Goal: Complete application form

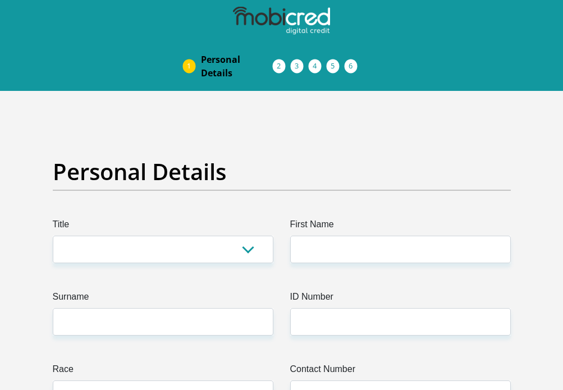
select select "Ms"
click at [53, 236] on select "Mr Ms Mrs Dr [PERSON_NAME]" at bounding box center [163, 249] width 220 height 27
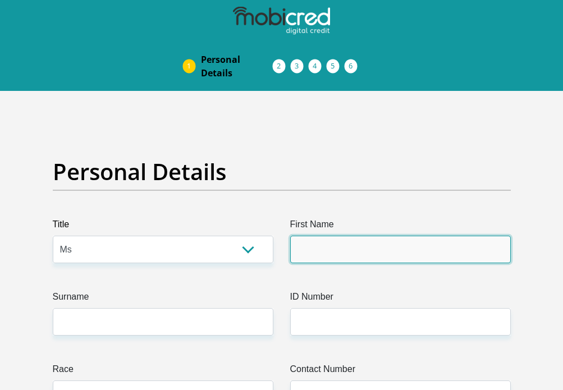
click at [318, 243] on input "First Name" at bounding box center [400, 249] width 220 height 27
type input "Faeeda"
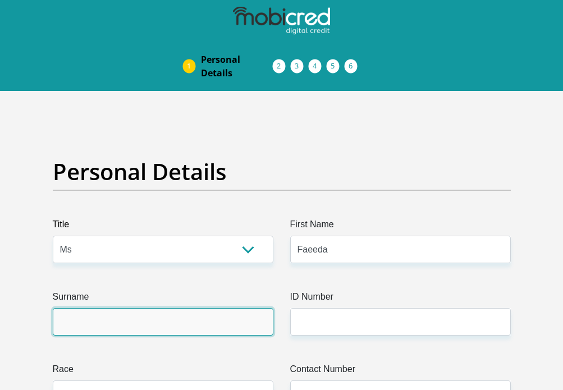
type input "Almano"
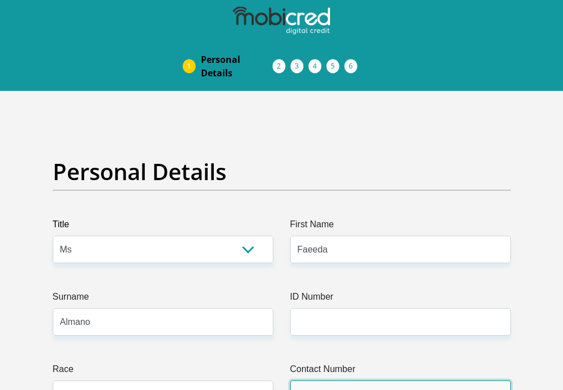
type input "0844417698"
select select "ZAF"
type input "59 Recife Crescent, Wavecrest"
type input "Cape Town"
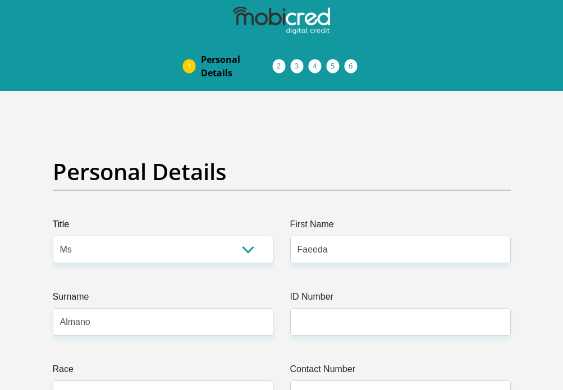
type input "Cape Town"
type input "7798"
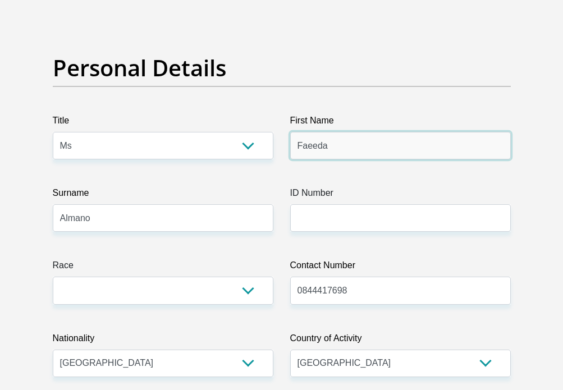
scroll to position [112, 0]
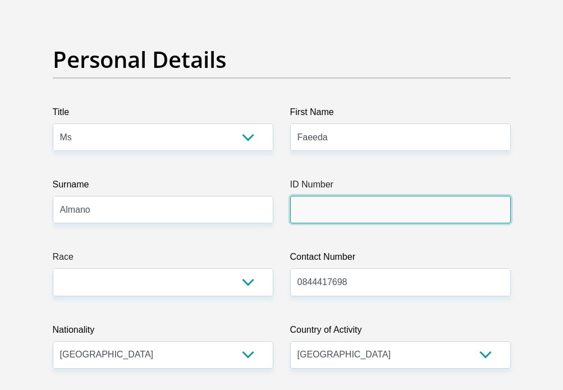
click at [318, 211] on input "ID Number" at bounding box center [400, 209] width 220 height 27
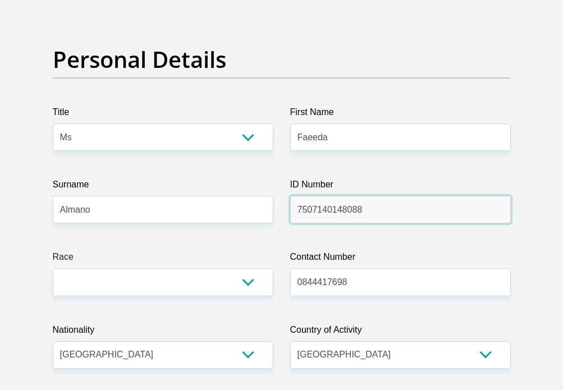
type input "7507140148088"
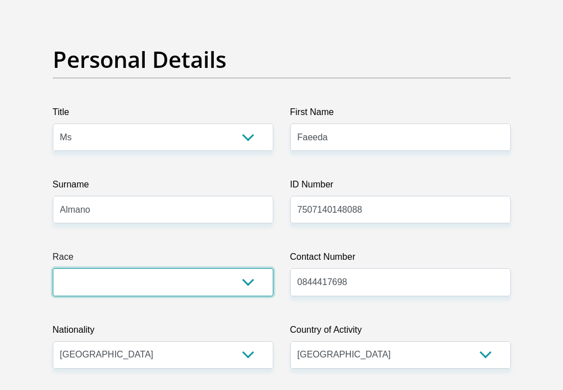
click at [253, 274] on select "Black Coloured Indian White Other" at bounding box center [163, 281] width 220 height 27
select select "2"
click at [53, 268] on select "Black Coloured Indian White Other" at bounding box center [163, 281] width 220 height 27
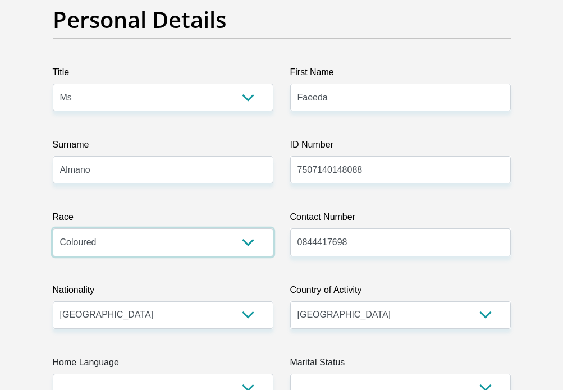
scroll to position [224, 0]
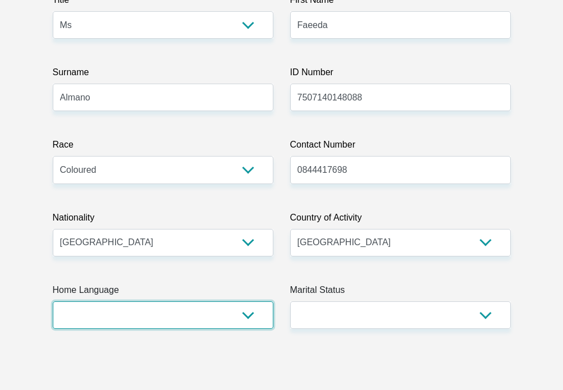
click at [247, 319] on select "Afrikaans English Sepedi South Ndebele Southern Sotho Swati Tsonga Tswana Venda…" at bounding box center [163, 314] width 220 height 27
select select "eng"
click at [53, 301] on select "Afrikaans English Sepedi South Ndebele Southern Sotho Swati Tsonga Tswana Venda…" at bounding box center [163, 314] width 220 height 27
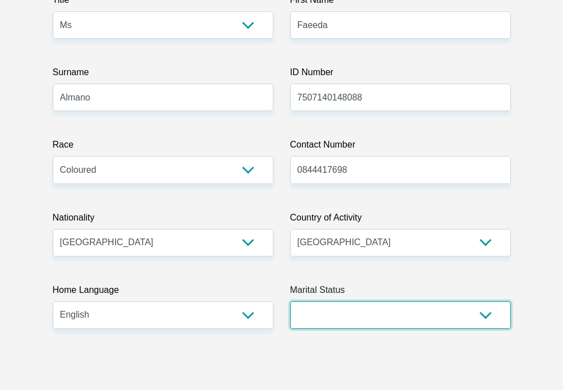
click at [456, 325] on select "Married ANC Single Divorced Widowed Married COP or Customary Law" at bounding box center [400, 314] width 220 height 27
select select "4"
click at [290, 301] on select "Married ANC Single Divorced Widowed Married COP or Customary Law" at bounding box center [400, 314] width 220 height 27
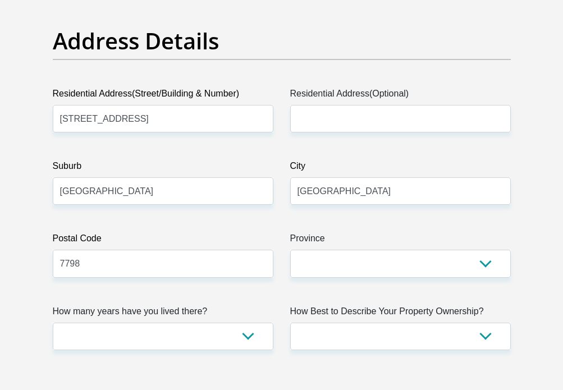
scroll to position [617, 0]
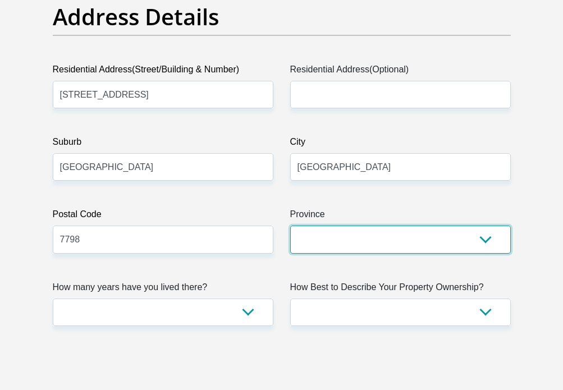
click at [339, 238] on select "Eastern Cape Free State Gauteng KwaZulu-Natal Limpopo Mpumalanga Northern Cape …" at bounding box center [400, 239] width 220 height 27
select select "Western Cape"
click at [290, 226] on select "Eastern Cape Free State Gauteng KwaZulu-Natal Limpopo Mpumalanga Northern Cape …" at bounding box center [400, 239] width 220 height 27
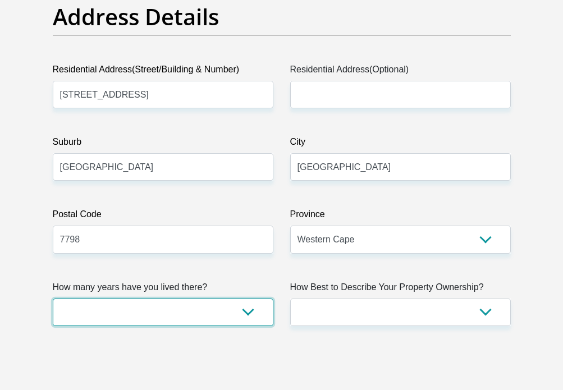
click at [236, 312] on select "less than 1 year 1-3 years 3-5 years 5+ years" at bounding box center [163, 311] width 220 height 27
select select "5"
click at [53, 298] on select "less than 1 year 1-3 years 3-5 years 5+ years" at bounding box center [163, 311] width 220 height 27
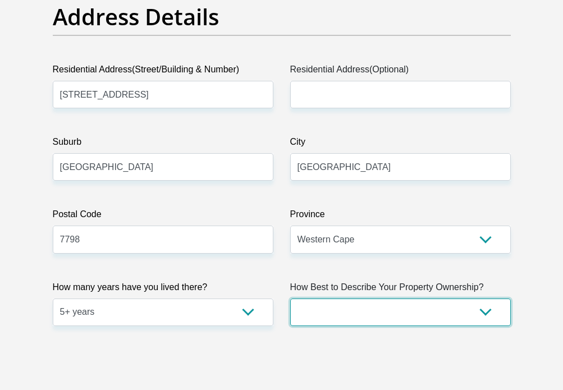
click at [489, 313] on select "Owned Rented Family Owned Company Dwelling" at bounding box center [400, 311] width 220 height 27
select select "Owned"
click at [290, 298] on select "Owned Rented Family Owned Company Dwelling" at bounding box center [400, 311] width 220 height 27
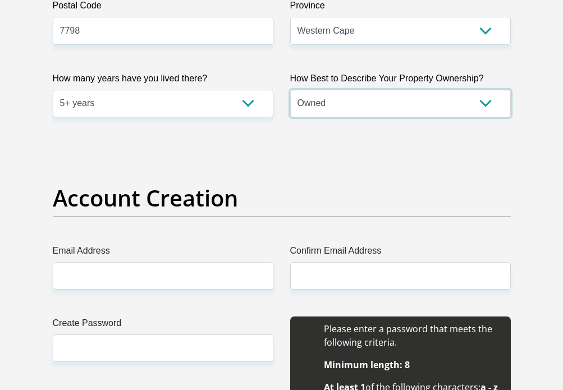
scroll to position [842, 0]
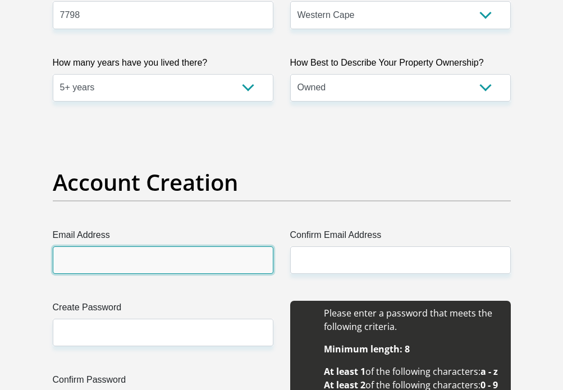
click at [116, 261] on input "Email Address" at bounding box center [163, 259] width 220 height 27
type input "faeeda.almano@gmail.com"
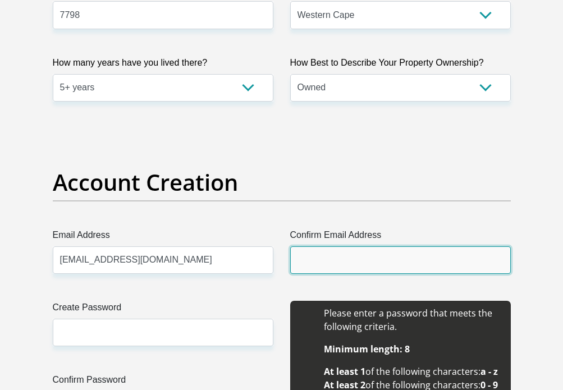
type input "faeeda.almano@gmail.com"
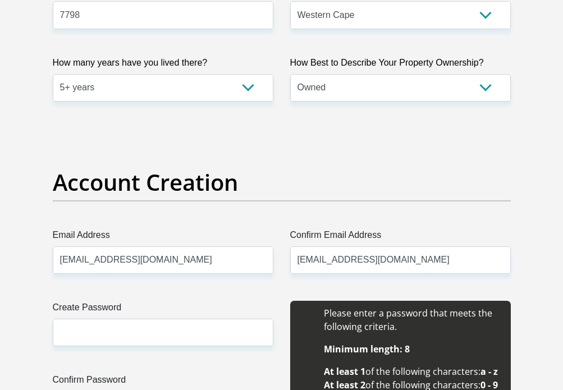
type input "Faeeda"
type input "Almano"
type input "0844417698"
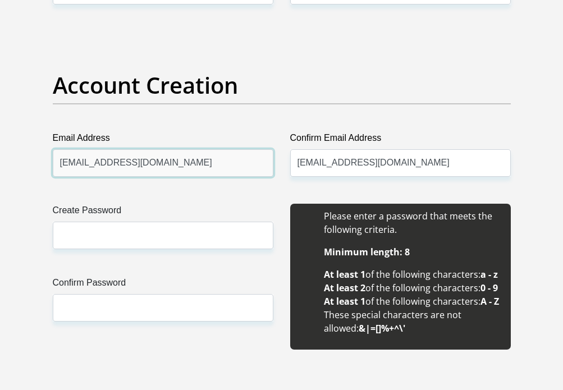
scroll to position [954, 0]
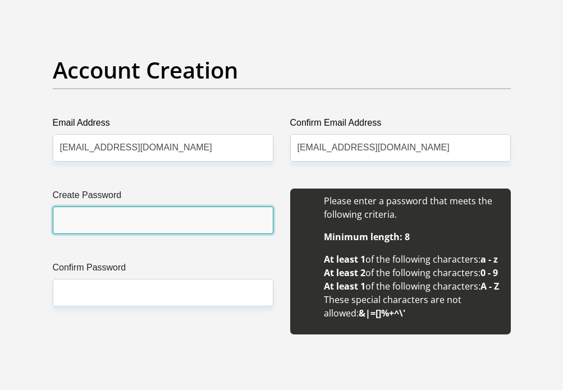
click at [146, 215] on input "Create Password" at bounding box center [163, 219] width 220 height 27
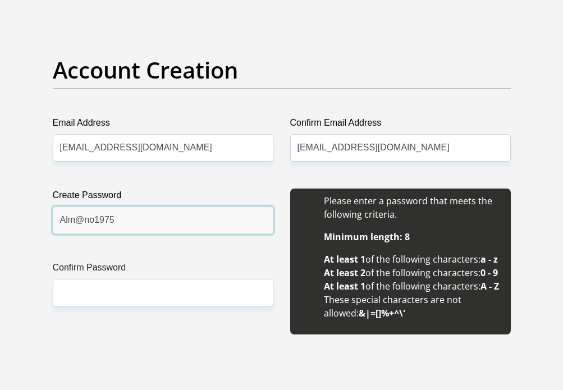
type input "Alm@no1975"
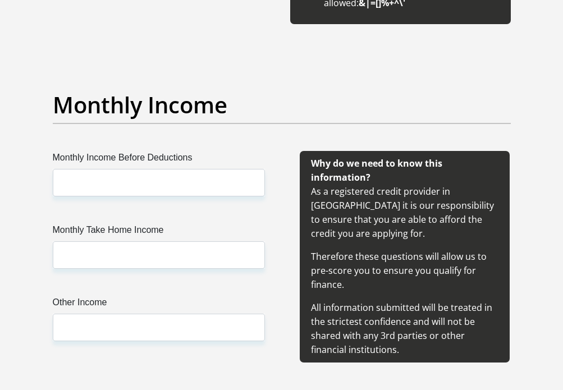
scroll to position [1290, 0]
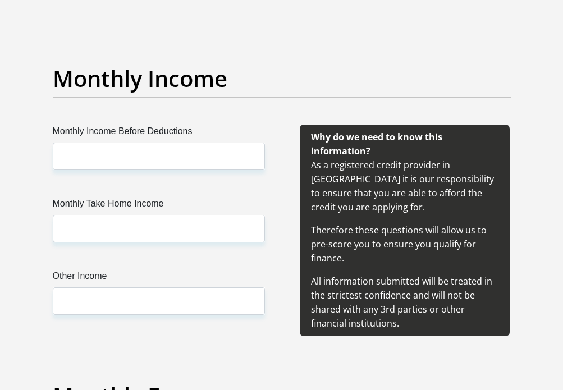
type input "Alm@no1975"
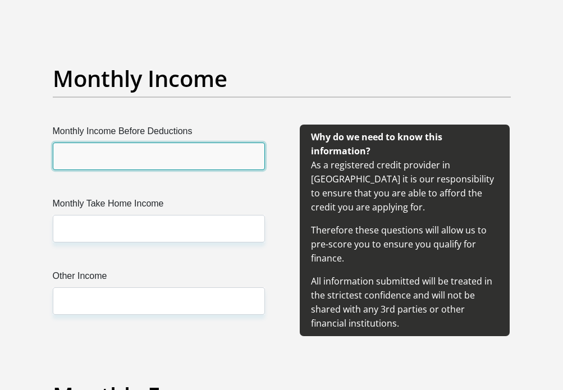
click at [83, 170] on input "Monthly Income Before Deductions" at bounding box center [159, 155] width 212 height 27
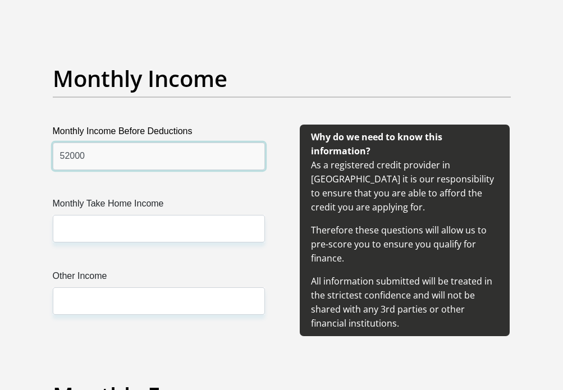
type input "52000"
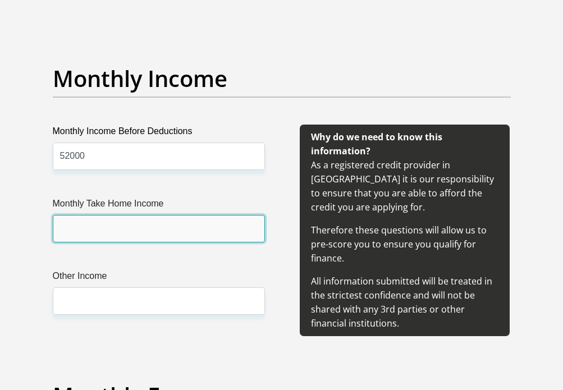
click at [84, 242] on input "Monthly Take Home Income" at bounding box center [159, 228] width 212 height 27
type input "27000"
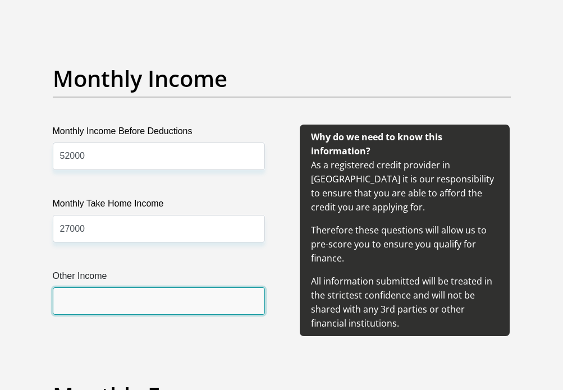
click at [118, 315] on input "Other Income" at bounding box center [159, 300] width 212 height 27
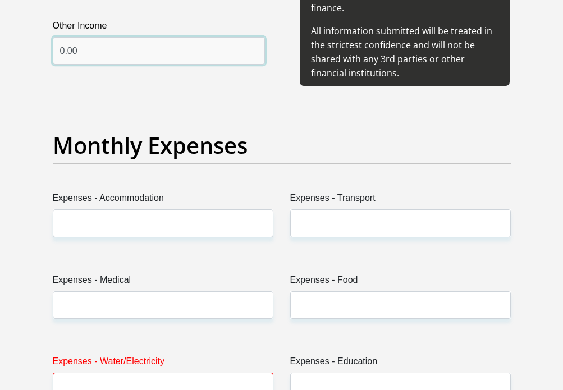
scroll to position [1571, 0]
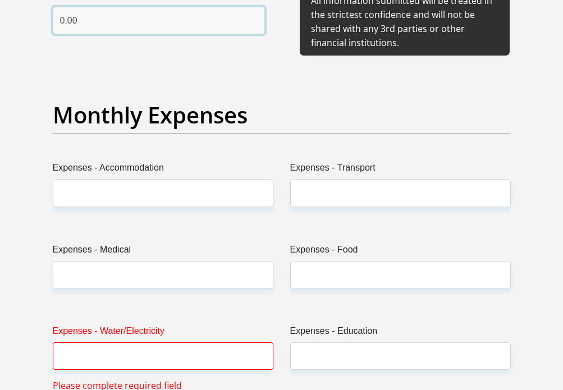
type input "0.00"
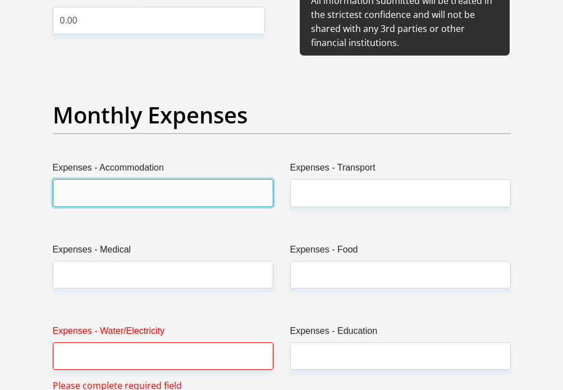
click at [169, 206] on input "Expenses - Accommodation" at bounding box center [163, 192] width 220 height 27
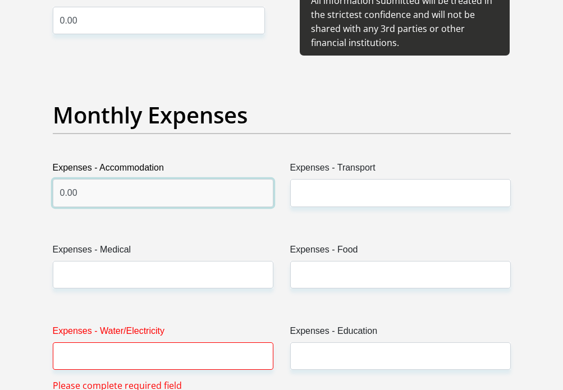
type input "0.00"
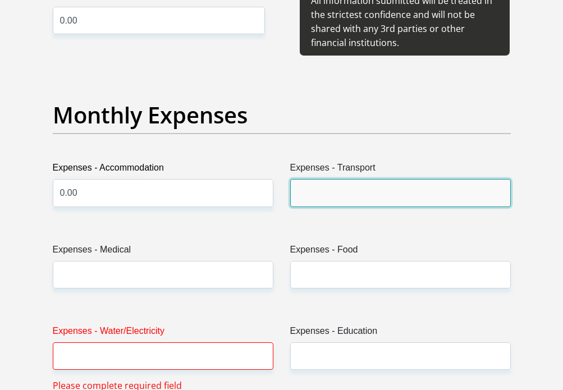
click at [309, 206] on input "Expenses - Transport" at bounding box center [400, 192] width 220 height 27
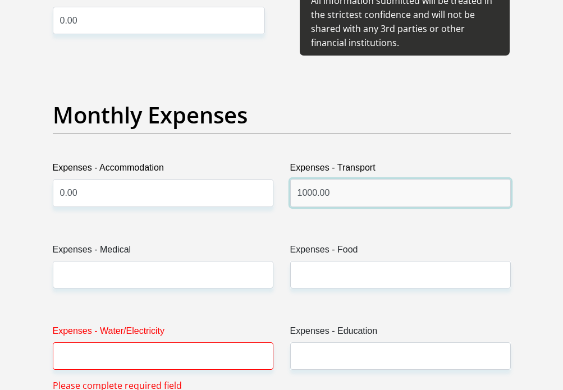
type input "1000.00"
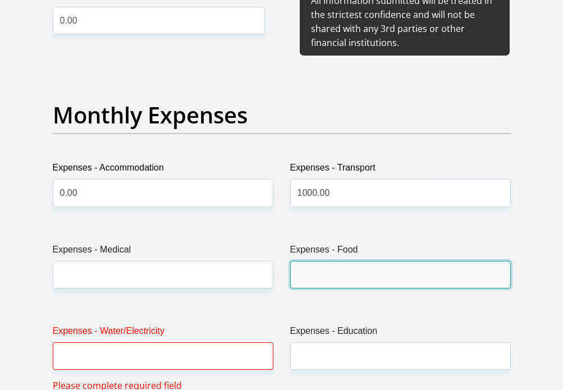
click at [313, 288] on input "Expenses - Food" at bounding box center [400, 274] width 220 height 27
type input "4000.00"
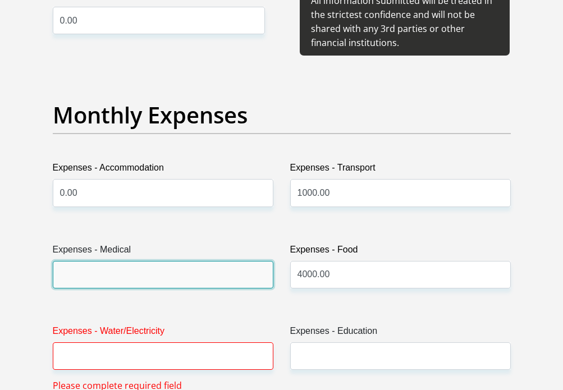
click at [210, 288] on input "Expenses - Medical" at bounding box center [163, 274] width 220 height 27
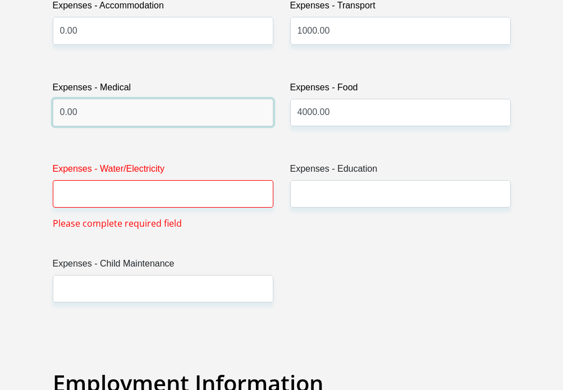
scroll to position [1739, 0]
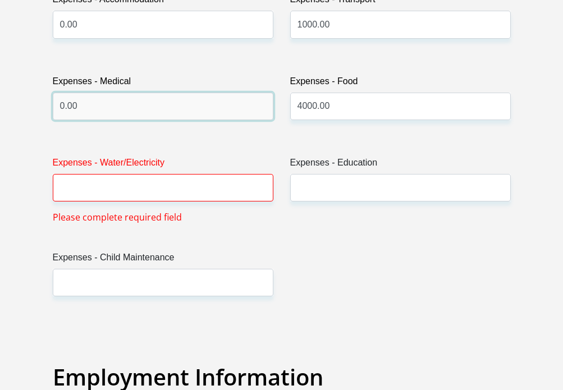
type input "0.00"
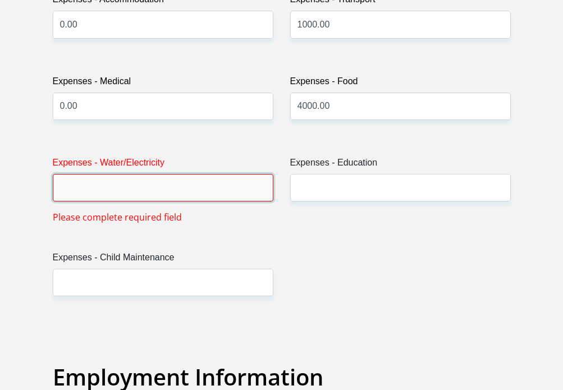
click at [155, 201] on input "Expenses - Water/Electricity" at bounding box center [163, 187] width 220 height 27
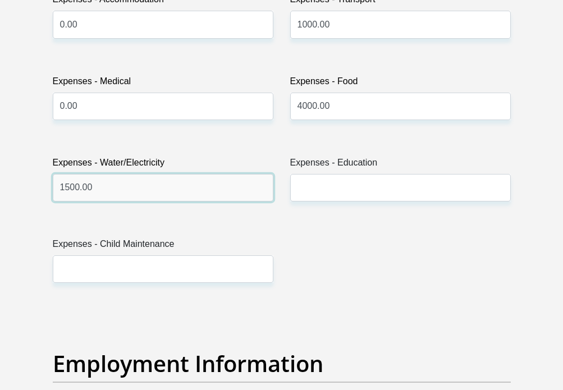
type input "1500.00"
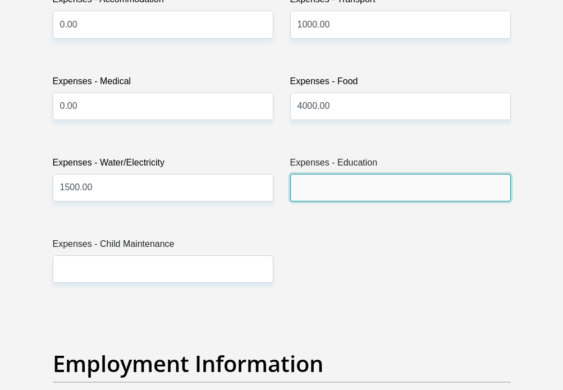
click at [335, 201] on input "Expenses - Education" at bounding box center [400, 187] width 220 height 27
type input "0.00"
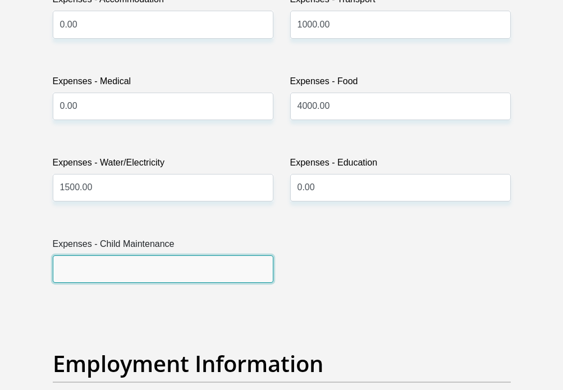
click at [217, 283] on input "Expenses - Child Maintenance" at bounding box center [163, 268] width 220 height 27
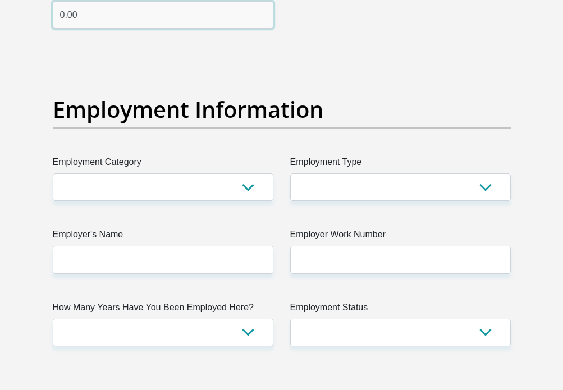
scroll to position [2020, 0]
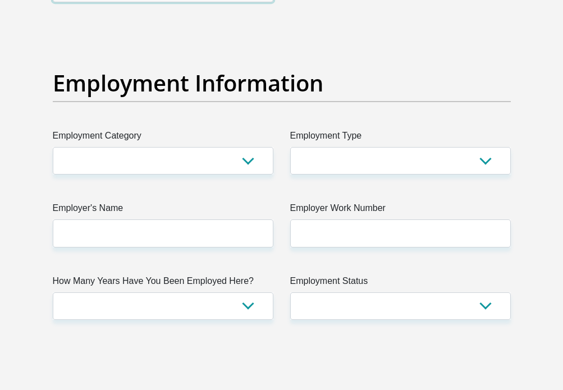
type input "0.00"
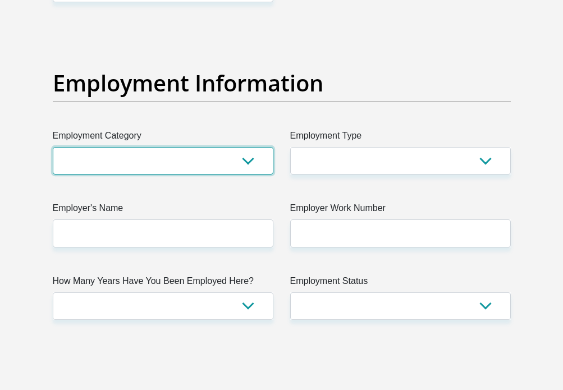
click at [247, 174] on select "AGRICULTURE ALCOHOL & TOBACCO CONSTRUCTION MATERIALS METALLURGY EQUIPMENT FOR R…" at bounding box center [163, 160] width 220 height 27
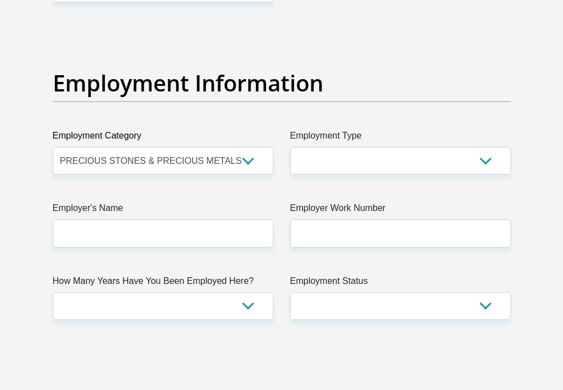
click at [398, 96] on h2 "Employment Information" at bounding box center [282, 83] width 458 height 27
click at [238, 174] on select "AGRICULTURE ALCOHOL & TOBACCO CONSTRUCTION MATERIALS METALLURGY EQUIPMENT FOR R…" at bounding box center [163, 160] width 220 height 27
select select "23"
click at [53, 174] on select "AGRICULTURE ALCOHOL & TOBACCO CONSTRUCTION MATERIALS METALLURGY EQUIPMENT FOR R…" at bounding box center [163, 160] width 220 height 27
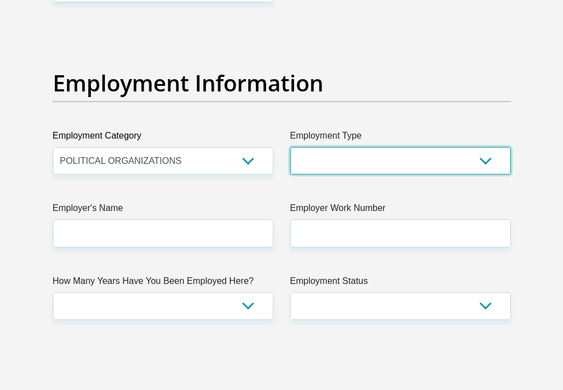
click at [371, 174] on select "College/Lecturer Craft Seller Creative Driver Executive Farmer Forces - Non Com…" at bounding box center [400, 160] width 220 height 27
select select "Semi-Professional Worker"
click at [290, 174] on select "College/Lecturer Craft Seller Creative Driver Executive Farmer Forces - Non Com…" at bounding box center [400, 160] width 220 height 27
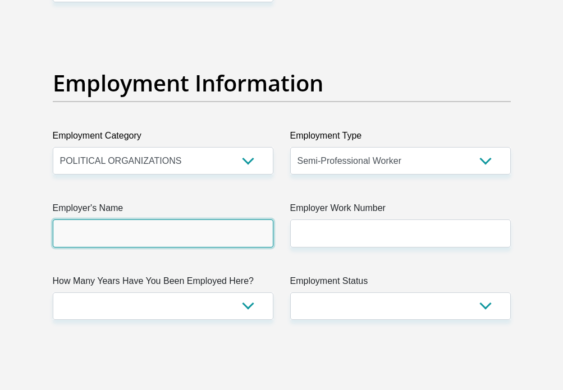
click at [146, 247] on input "Employer's Name" at bounding box center [163, 232] width 220 height 27
type input "CITYOFCAPETOWN"
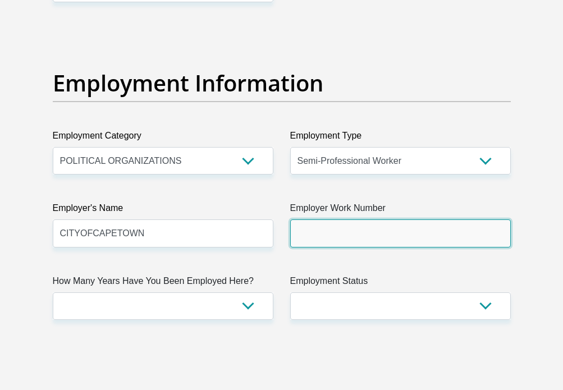
click at [333, 247] on input "Employer Work Number" at bounding box center [400, 232] width 220 height 27
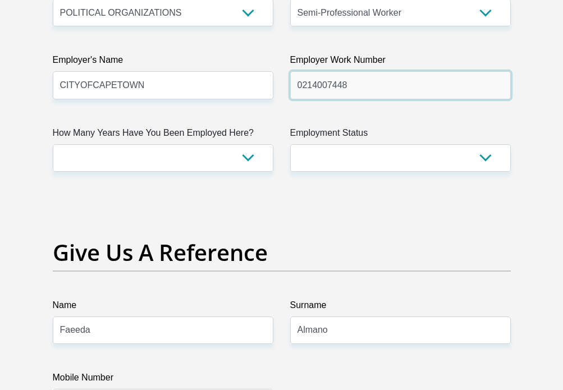
scroll to position [2188, 0]
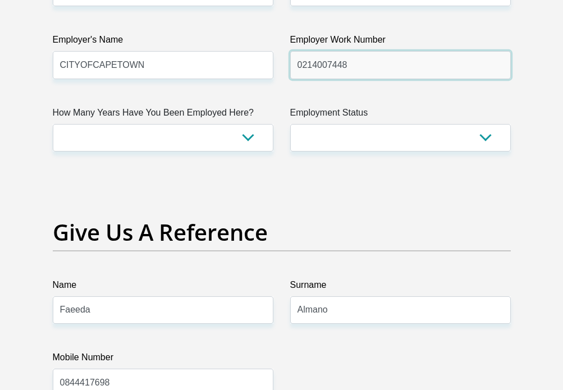
type input "0214007448"
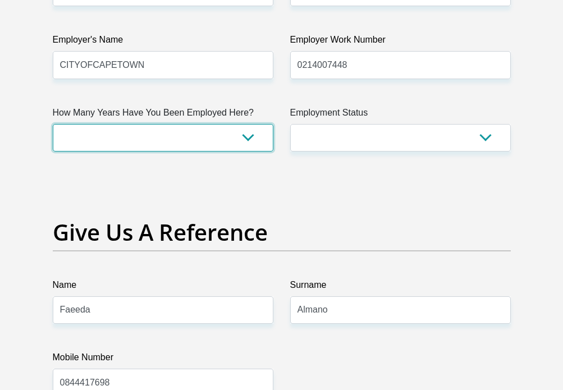
click at [252, 151] on select "less than 1 year 1-3 years 3-5 years 5+ years" at bounding box center [163, 137] width 220 height 27
select select "60"
click at [53, 151] on select "less than 1 year 1-3 years 3-5 years 5+ years" at bounding box center [163, 137] width 220 height 27
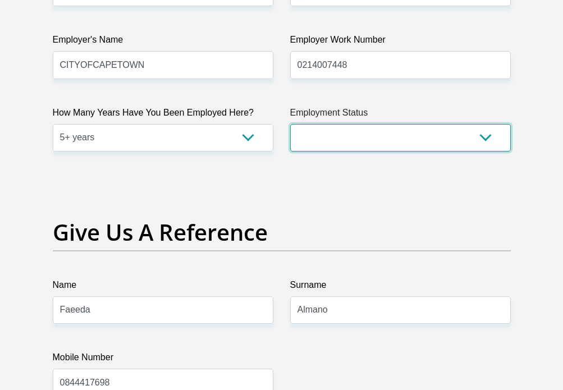
click at [386, 151] on select "Permanent/Full-time Part-time/Casual Contract Worker Self-Employed Housewife Re…" at bounding box center [400, 137] width 220 height 27
select select "1"
click at [290, 151] on select "Permanent/Full-time Part-time/Casual Contract Worker Self-Employed Housewife Re…" at bounding box center [400, 137] width 220 height 27
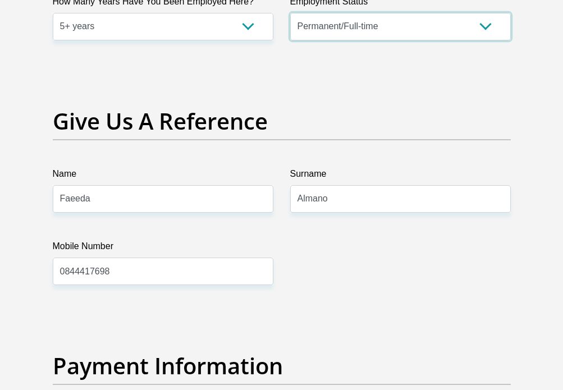
scroll to position [2300, 0]
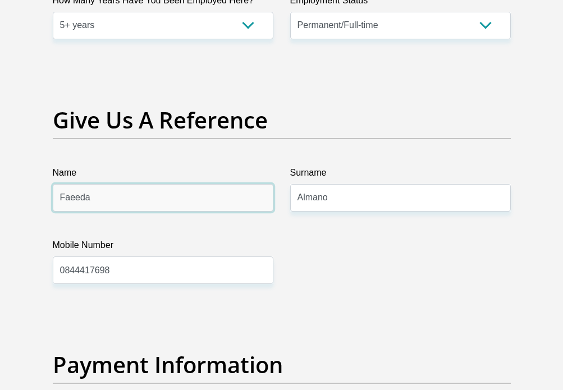
drag, startPoint x: 89, startPoint y: 240, endPoint x: 61, endPoint y: 240, distance: 28.1
click at [61, 211] on input "Faeeda" at bounding box center [163, 197] width 220 height 27
type input "emelda"
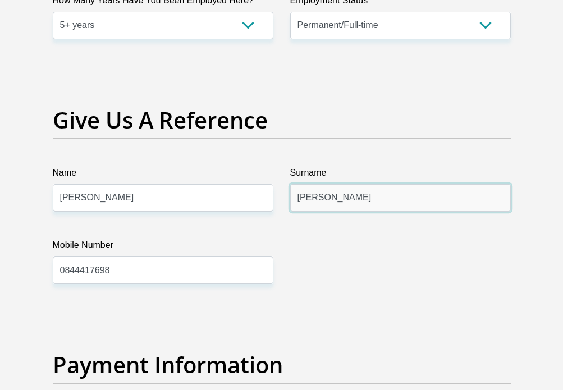
type input "Williams"
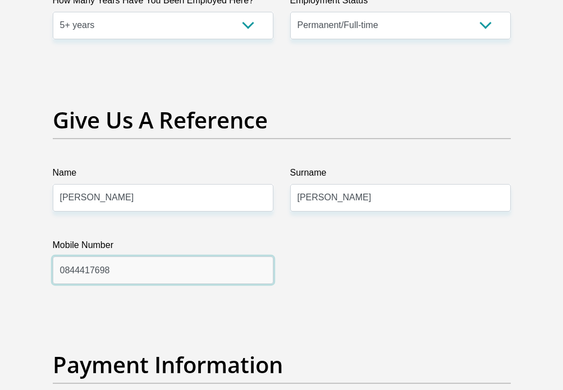
drag, startPoint x: 114, startPoint y: 315, endPoint x: 49, endPoint y: 308, distance: 64.9
click at [49, 284] on div "Mobile Number 0844417698" at bounding box center [162, 260] width 237 height 45
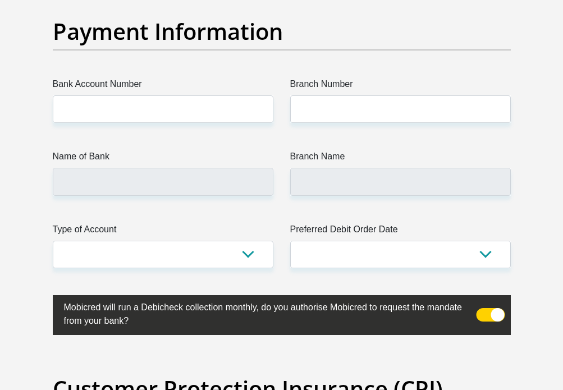
scroll to position [2637, 0]
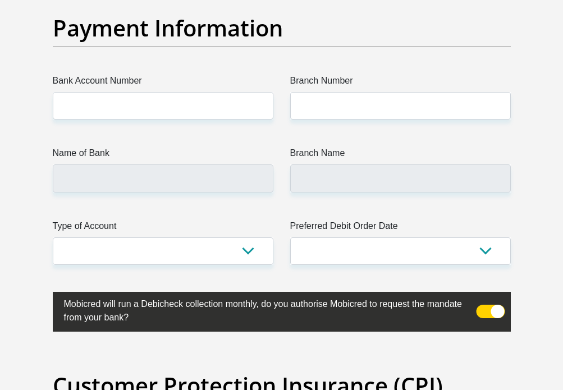
type input "0839504961"
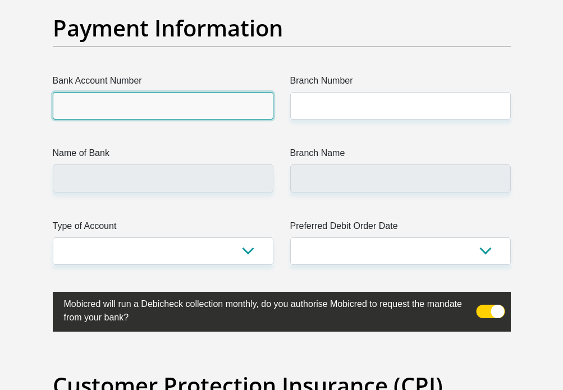
click at [158, 119] on input "Bank Account Number" at bounding box center [163, 105] width 220 height 27
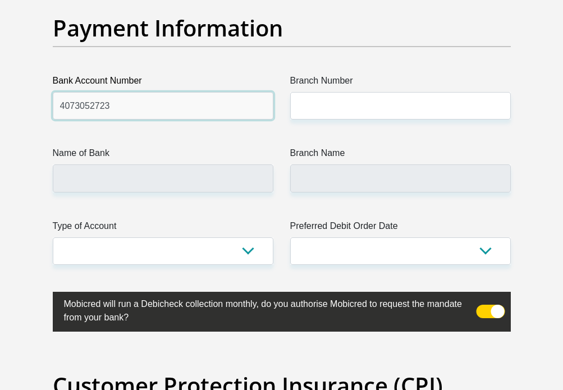
type input "4073052723"
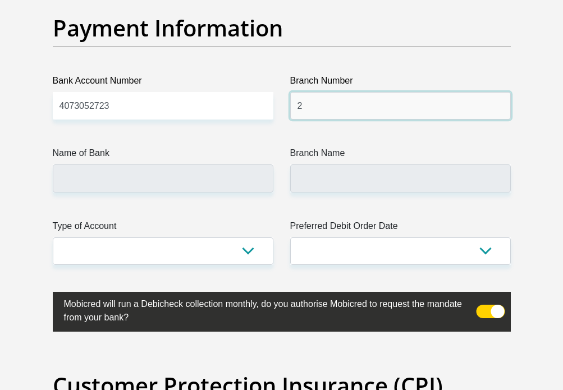
type input "2"
click at [311, 119] on input "635002" at bounding box center [400, 105] width 220 height 27
click at [335, 119] on input "6320052" at bounding box center [400, 105] width 220 height 27
type input "632005"
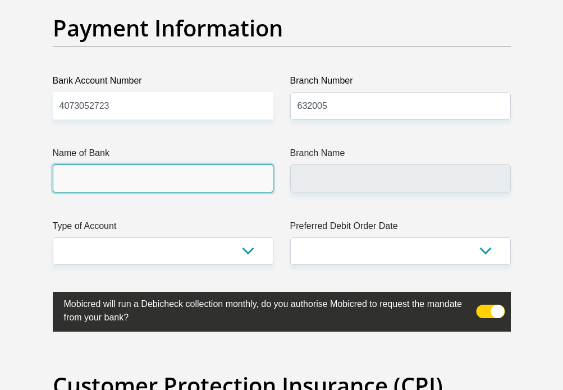
click at [140, 192] on input "Name of Bank" at bounding box center [163, 177] width 220 height 27
type input "ABSA BANK"
type input "ABSA ELECTRONIC SETTLEMENT CNT"
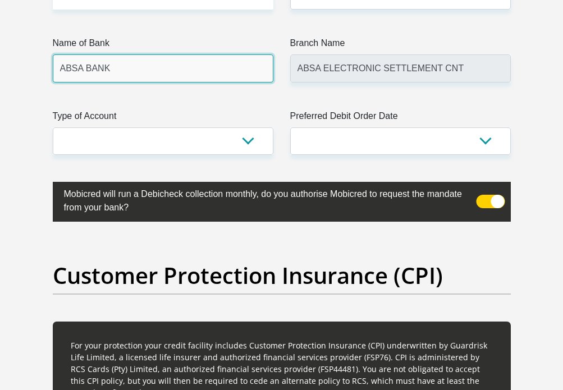
scroll to position [2749, 0]
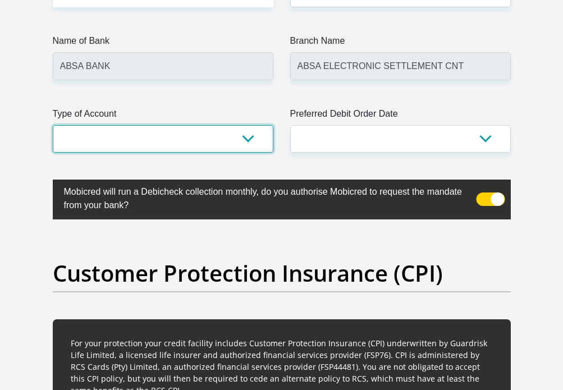
click at [241, 153] on select "Cheque Savings" at bounding box center [163, 138] width 220 height 27
select select "CUR"
click at [53, 153] on select "Cheque Savings" at bounding box center [163, 138] width 220 height 27
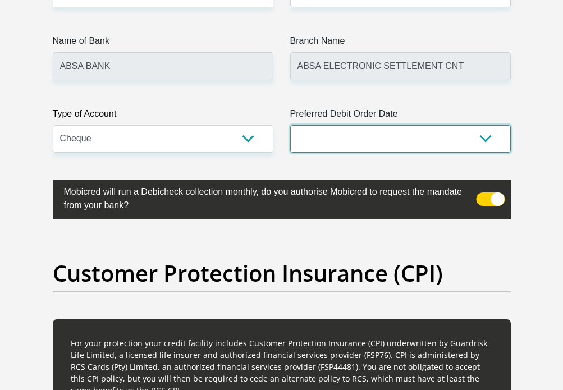
click at [375, 153] on select "1st 2nd 3rd 4th 5th 7th 18th 19th 20th 21st 22nd 23rd 24th 25th 26th 27th 28th …" at bounding box center [400, 138] width 220 height 27
select select "27"
click at [290, 153] on select "1st 2nd 3rd 4th 5th 7th 18th 19th 20th 21st 22nd 23rd 24th 25th 26th 27th 28th …" at bounding box center [400, 138] width 220 height 27
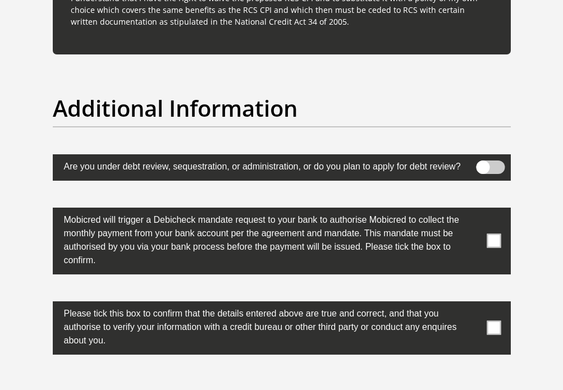
scroll to position [3590, 0]
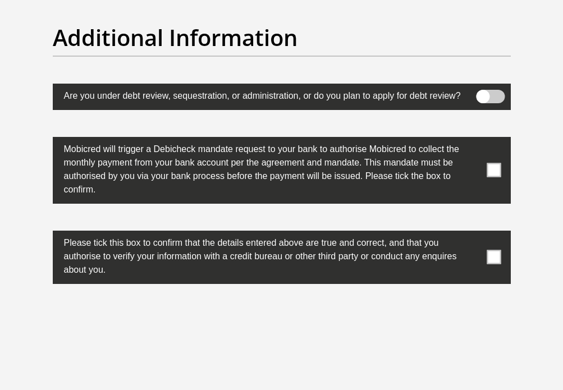
click at [493, 177] on span at bounding box center [493, 170] width 14 height 14
click at [476, 139] on input "checkbox" at bounding box center [476, 139] width 0 height 0
click at [491, 264] on span at bounding box center [493, 257] width 14 height 14
click at [476, 233] on input "checkbox" at bounding box center [476, 233] width 0 height 0
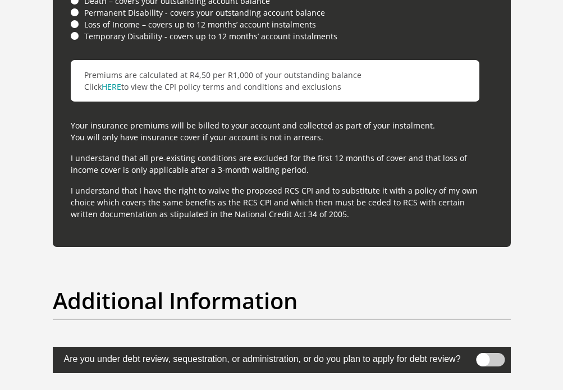
scroll to position [3254, 0]
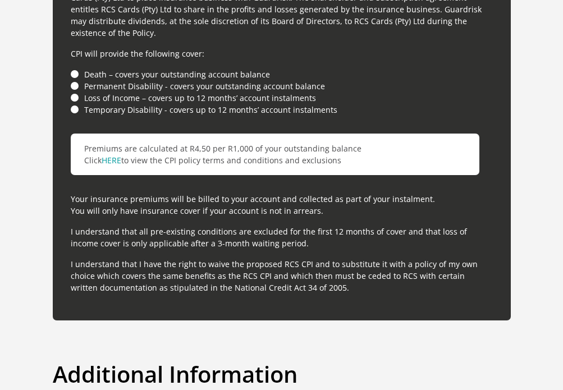
click at [73, 80] on li "Death – covers your outstanding account balance" at bounding box center [282, 74] width 422 height 12
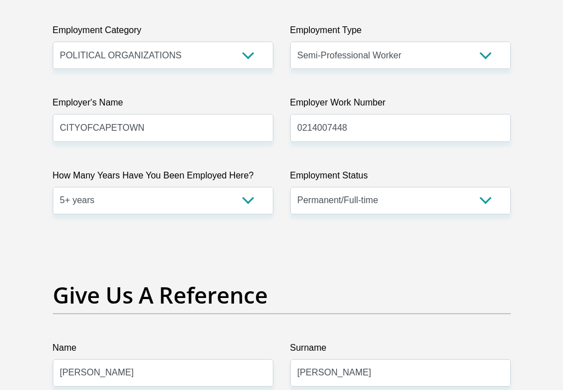
scroll to position [2076, 0]
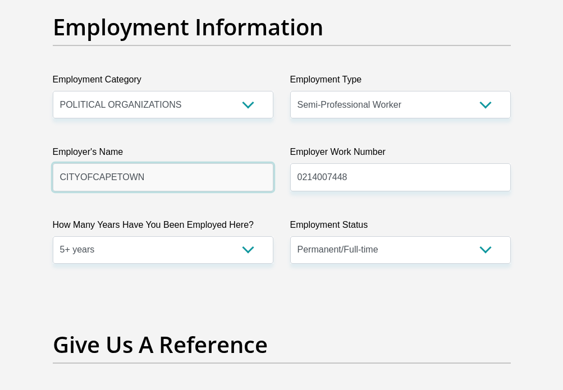
click at [76, 191] on input "CITYOFCAPETOWN" at bounding box center [163, 176] width 220 height 27
click at [77, 191] on input "CITYOFCAPETOWN" at bounding box center [163, 176] width 220 height 27
drag, startPoint x: 142, startPoint y: 213, endPoint x: 62, endPoint y: 214, distance: 79.7
click at [62, 191] on input "CITYOFCAPETOWN" at bounding box center [163, 176] width 220 height 27
click at [63, 191] on input "CCT" at bounding box center [163, 176] width 220 height 27
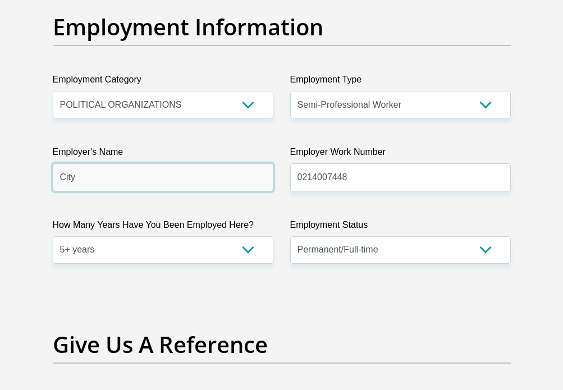
type input "CITYOFCAPETOWN"
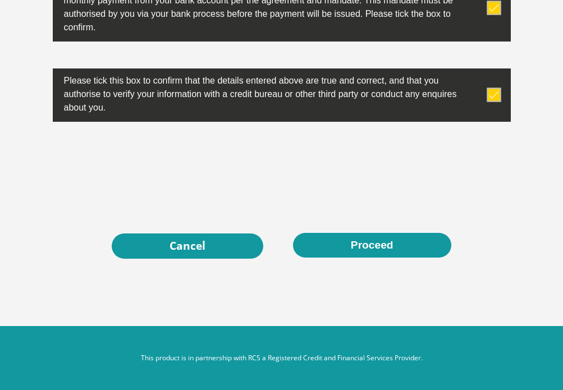
scroll to position [3794, 0]
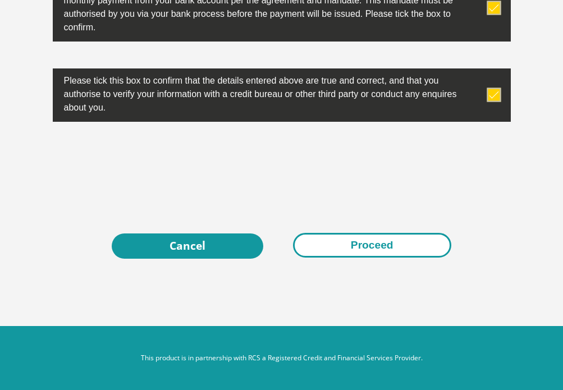
click at [366, 236] on button "Proceed" at bounding box center [372, 245] width 158 height 25
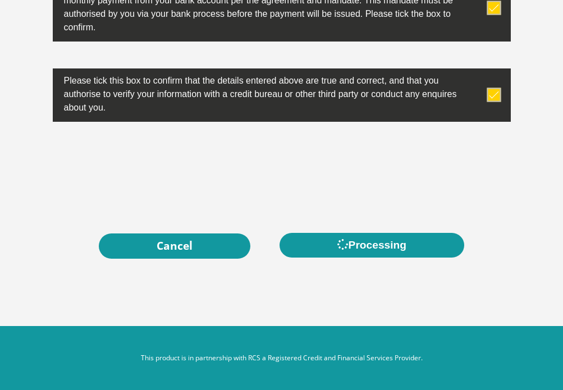
scroll to position [0, 0]
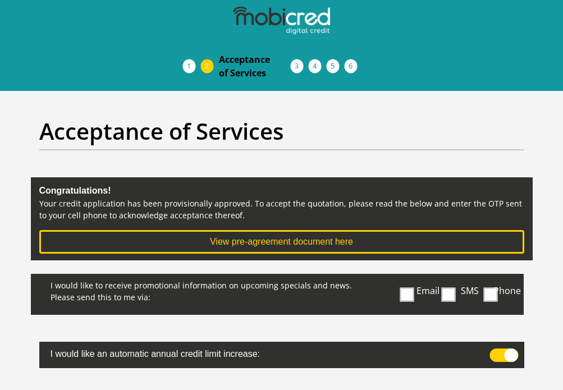
click at [407, 291] on span at bounding box center [407, 294] width 14 height 14
click at [405, 277] on input "Email" at bounding box center [405, 277] width 0 height 0
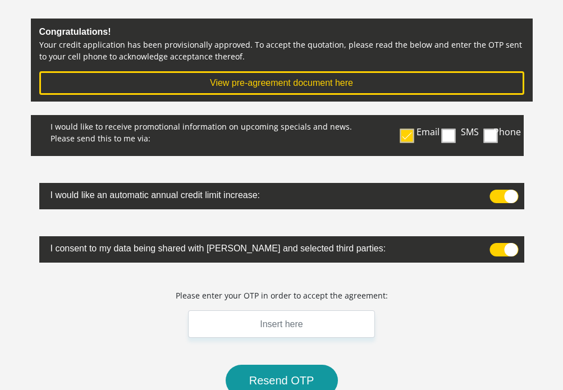
scroll to position [168, 0]
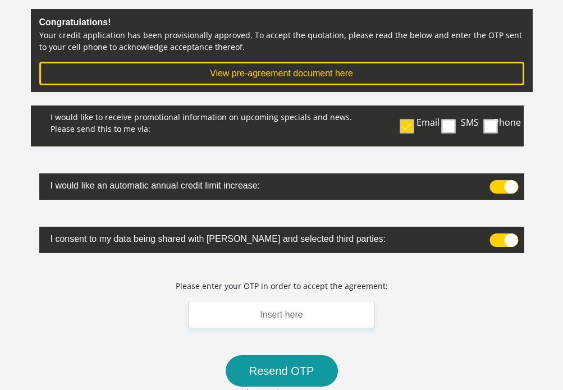
click at [503, 244] on span at bounding box center [503, 239] width 29 height 13
click at [499, 236] on input "checkbox" at bounding box center [499, 236] width 0 height 0
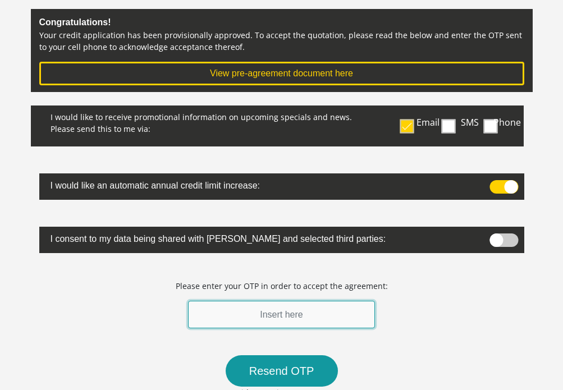
click at [255, 314] on input "text" at bounding box center [281, 314] width 187 height 27
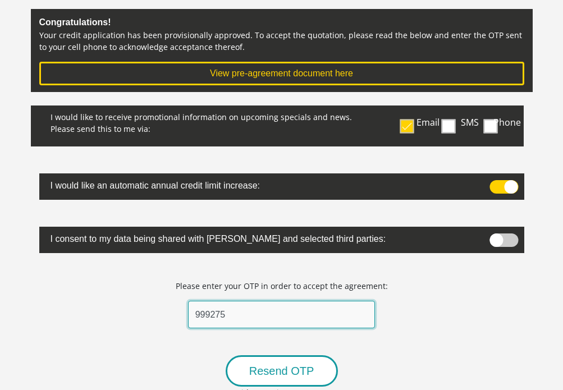
type input "999275"
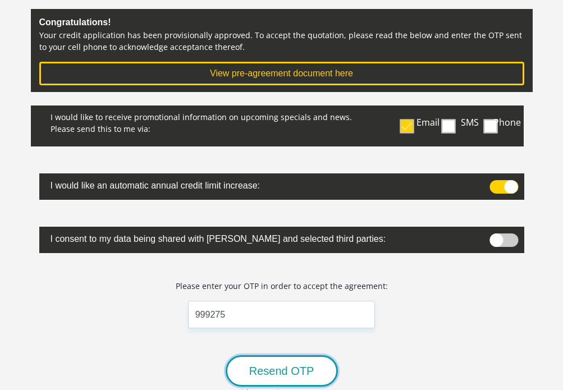
click at [283, 374] on button "Resend OTP" at bounding box center [282, 370] width 112 height 31
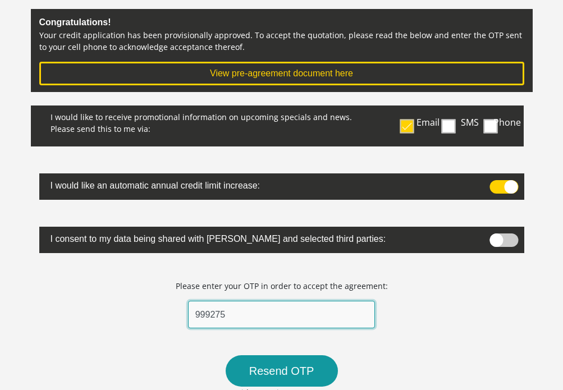
click at [261, 310] on input "999275" at bounding box center [281, 314] width 187 height 27
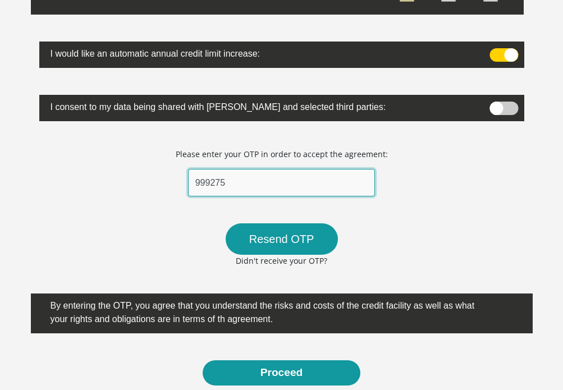
scroll to position [337, 0]
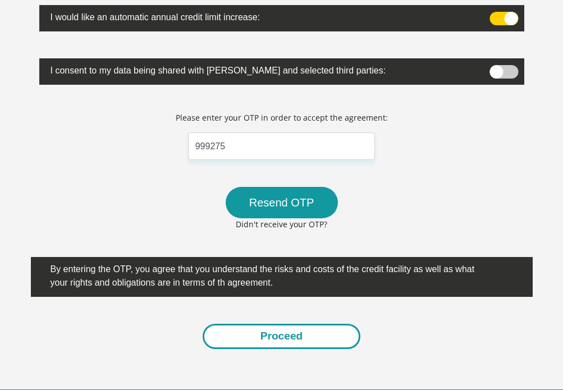
click at [273, 340] on button "Proceed" at bounding box center [282, 336] width 158 height 25
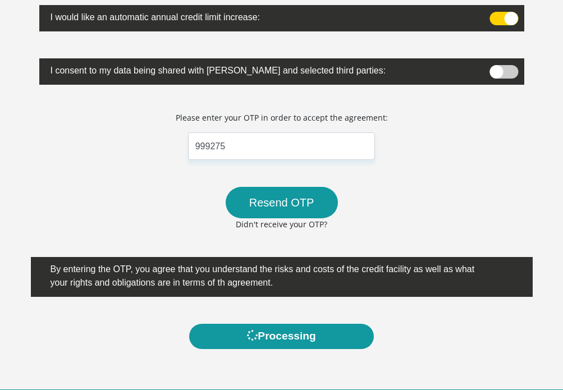
scroll to position [0, 0]
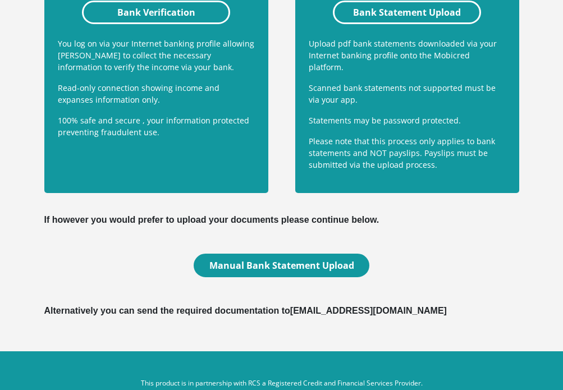
scroll to position [443, 0]
